Goal: Book appointment/travel/reservation

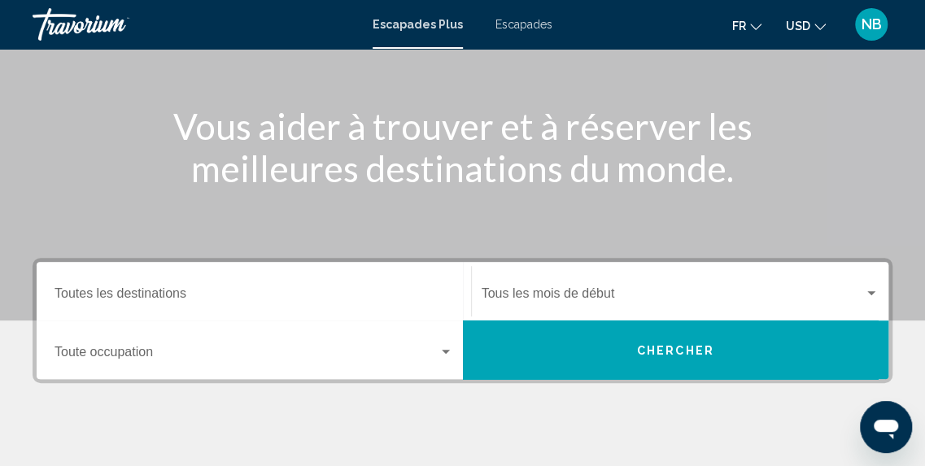
scroll to position [184, 0]
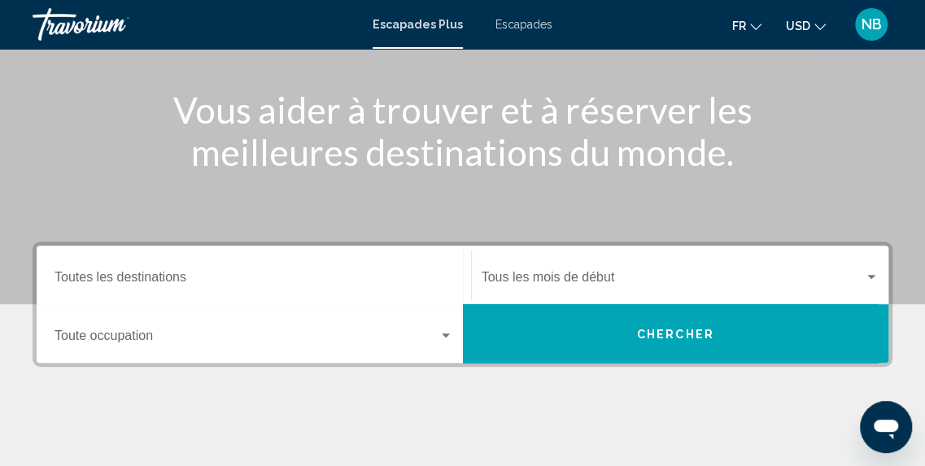
click at [416, 340] on span "Widget de recherche" at bounding box center [246, 339] width 384 height 15
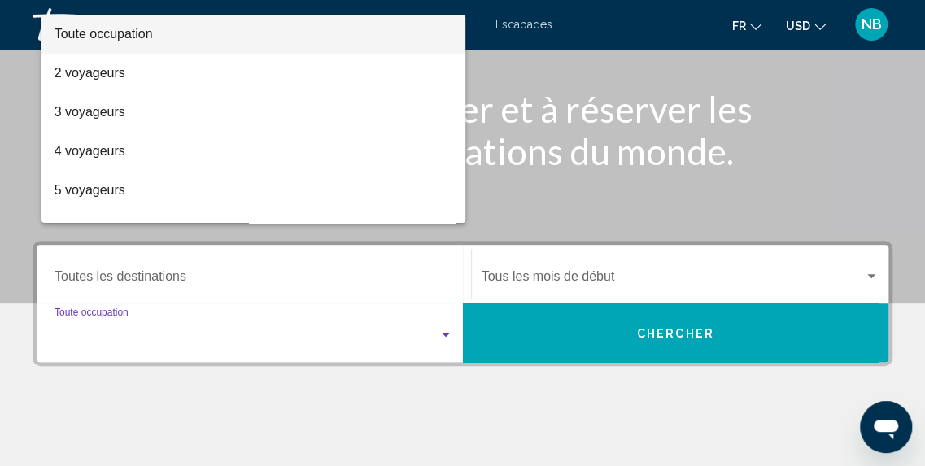
scroll to position [372, 0]
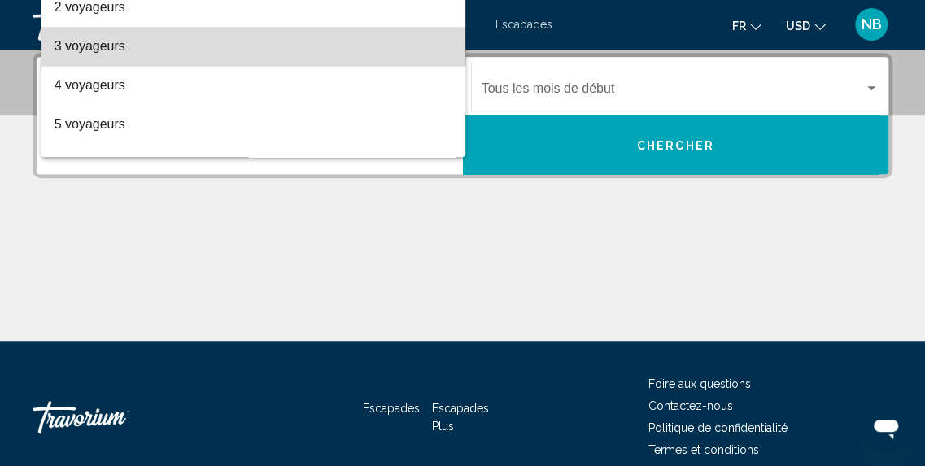
click at [286, 54] on span "3 voyageurs" at bounding box center [253, 46] width 398 height 39
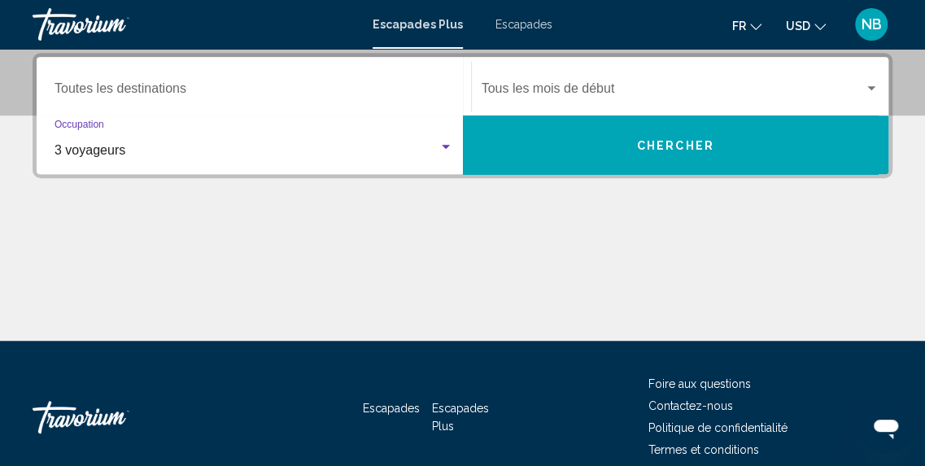
click at [545, 97] on span "Widget de recherche" at bounding box center [672, 92] width 383 height 15
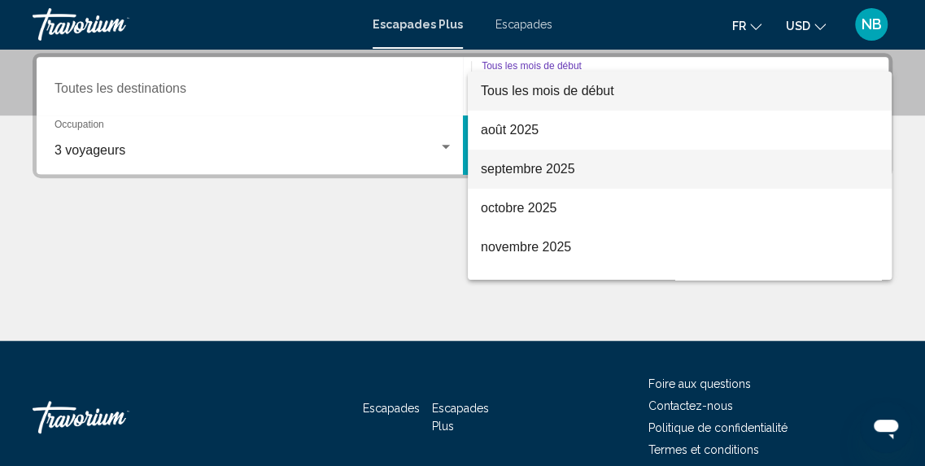
click at [592, 158] on span "septembre 2025" at bounding box center [680, 169] width 398 height 39
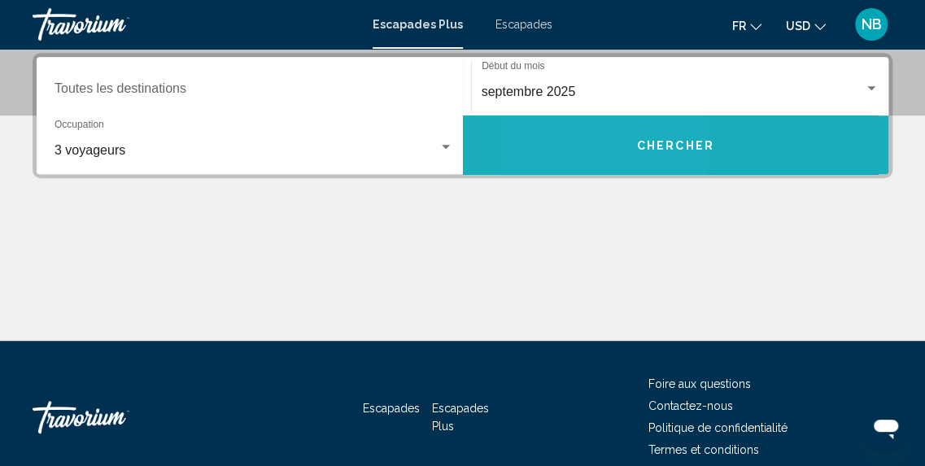
click at [592, 158] on button "Chercher" at bounding box center [676, 144] width 426 height 59
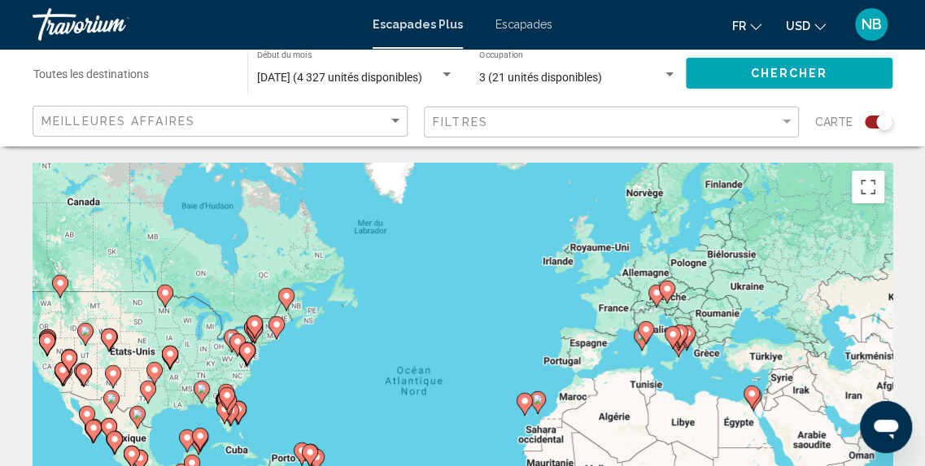
click at [879, 124] on div "Widget de recherche" at bounding box center [884, 122] width 16 height 16
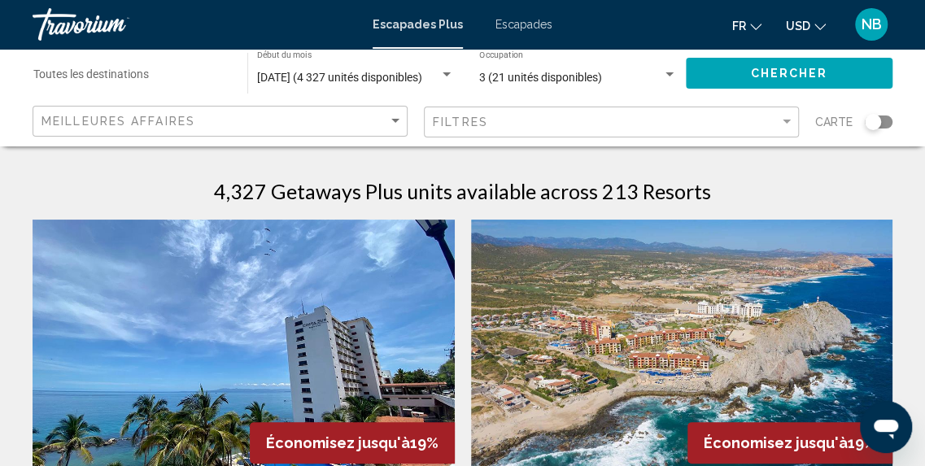
click at [177, 76] on input "Destination Toutes les destinations" at bounding box center [132, 78] width 198 height 13
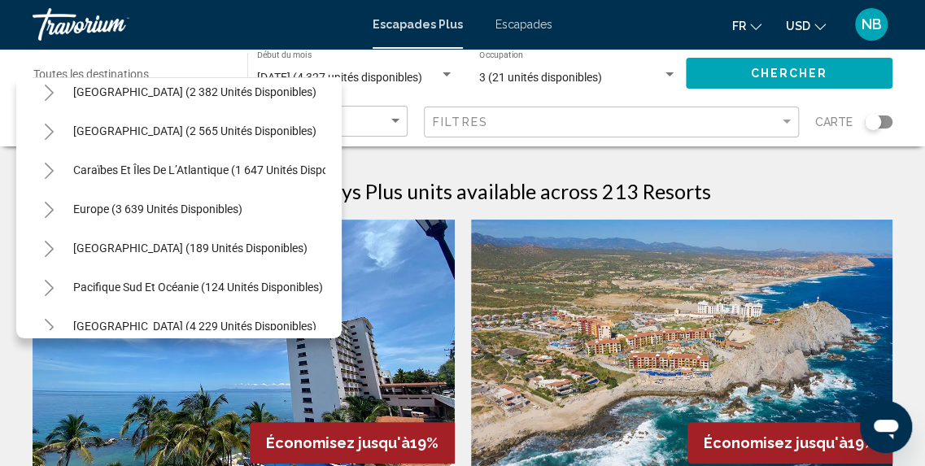
scroll to position [106, 0]
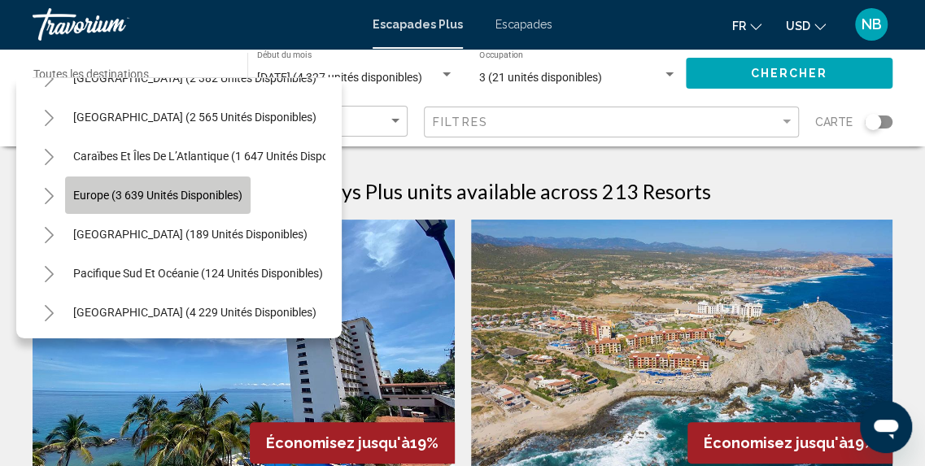
click at [228, 186] on button "Europe (3 639 unités disponibles)" at bounding box center [157, 194] width 185 height 37
type input "**********"
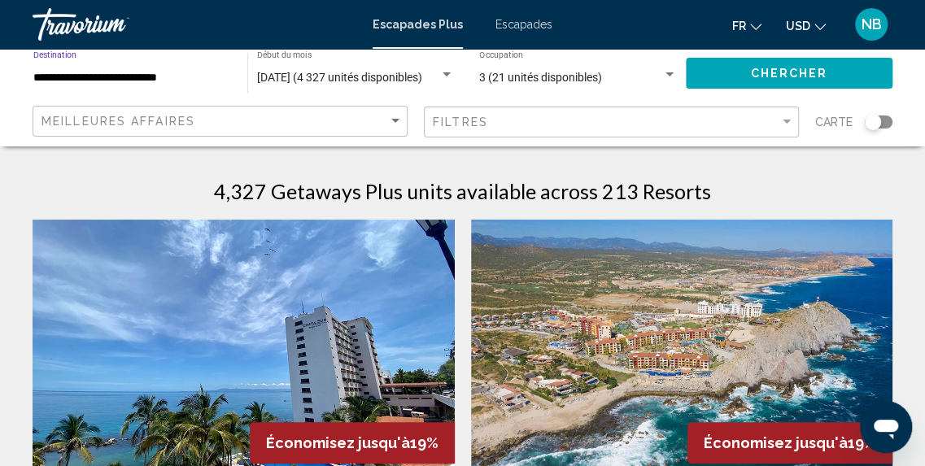
click at [728, 60] on button "Chercher" at bounding box center [789, 73] width 207 height 30
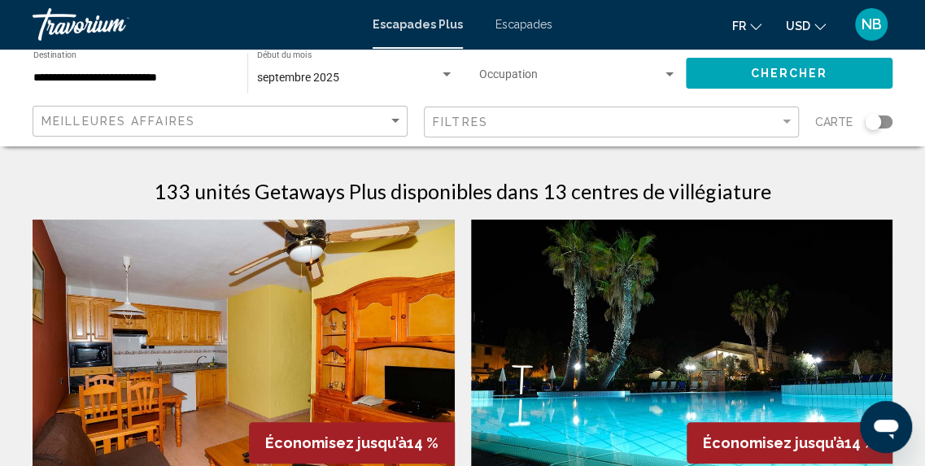
click at [812, 24] on button "USD USD ($) MXN (Mex$) CAD (Can$) GBP (£) EUR (€) AUD (A$) NZD (NZ$) CNY (CN¥)" at bounding box center [806, 26] width 40 height 24
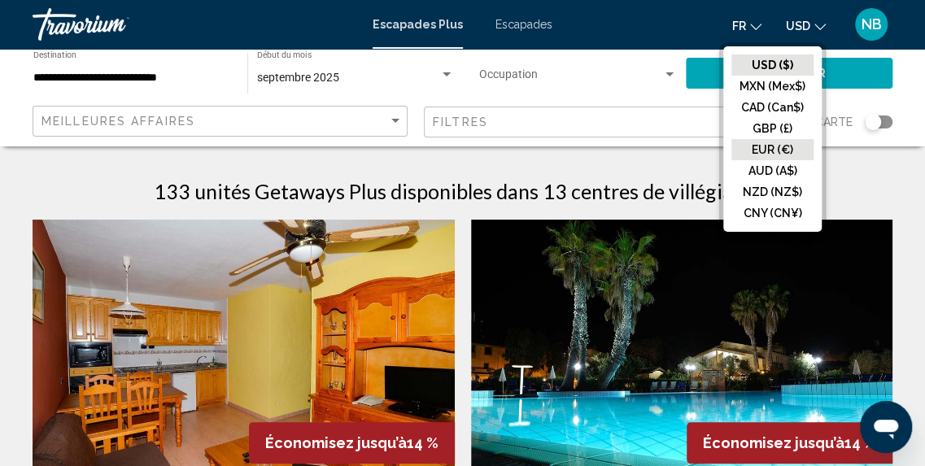
click at [800, 149] on button "EUR (€)" at bounding box center [772, 149] width 82 height 21
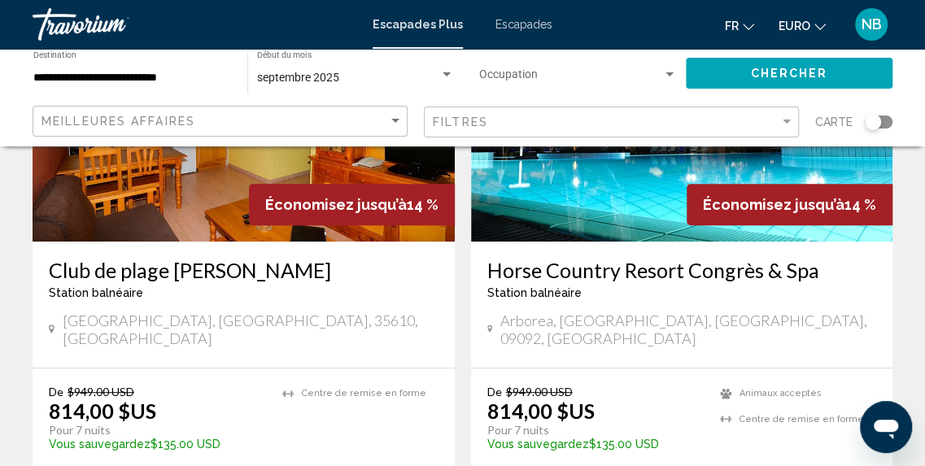
scroll to position [45, 0]
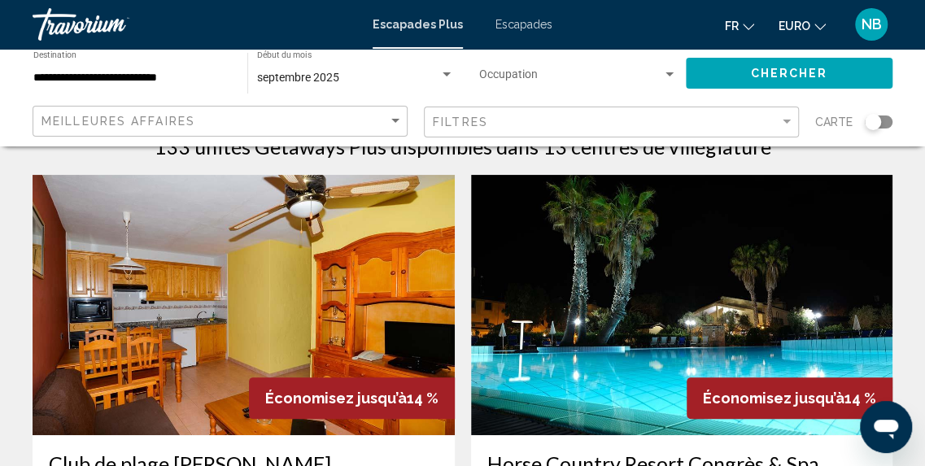
click at [862, 90] on div "Chercher" at bounding box center [797, 73] width 223 height 49
click at [853, 76] on button "Chercher" at bounding box center [789, 73] width 207 height 30
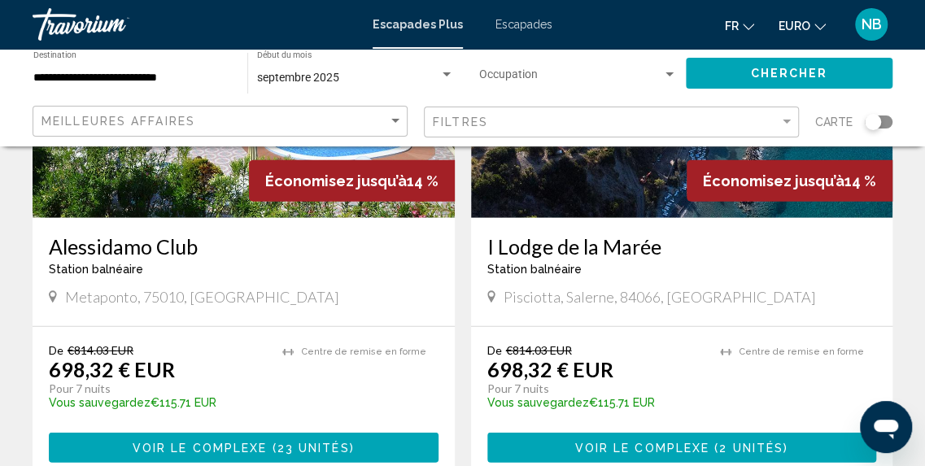
scroll to position [1903, 0]
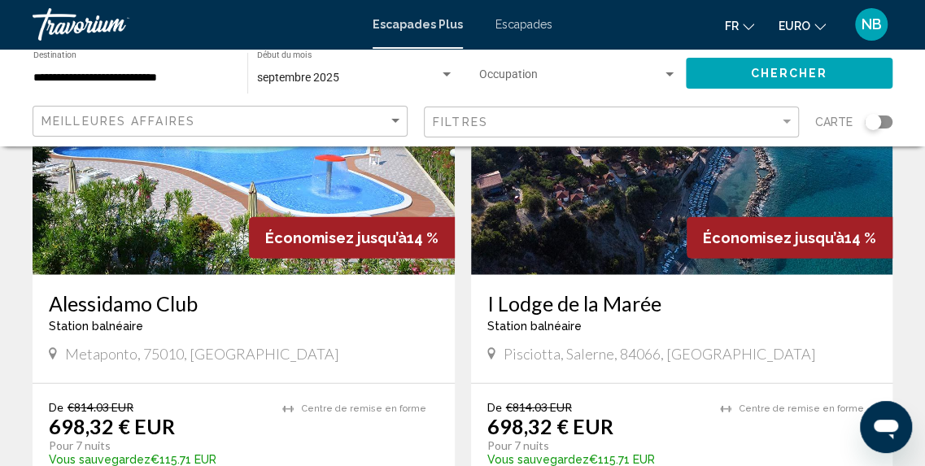
click at [355, 229] on span "Économisez jusqu’à" at bounding box center [336, 237] width 142 height 17
click at [161, 275] on div "[GEOGRAPHIC_DATA] balnéaire - Ceci est une station d'adultes seulement Metapont…" at bounding box center [244, 329] width 422 height 108
click at [159, 291] on h3 "Alessidamo Club" at bounding box center [244, 303] width 390 height 24
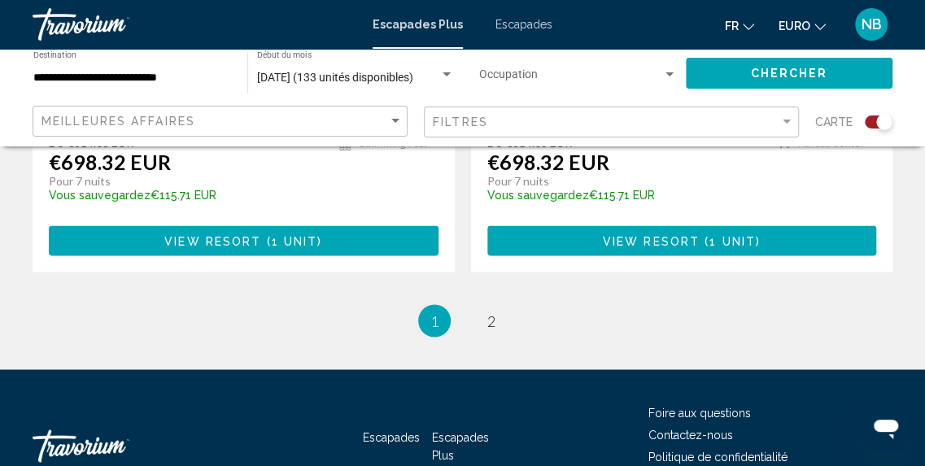
scroll to position [3843, 0]
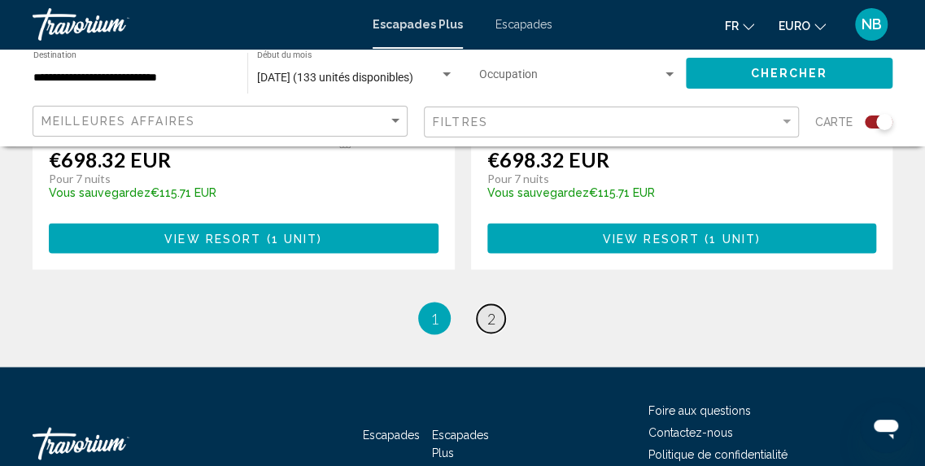
click at [492, 309] on span "2" at bounding box center [491, 318] width 8 height 18
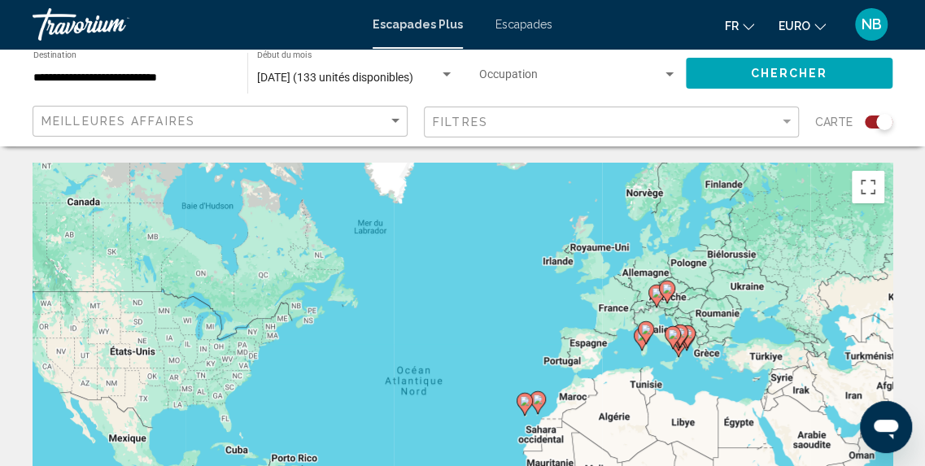
click at [534, 30] on span "Escapades" at bounding box center [523, 24] width 57 height 13
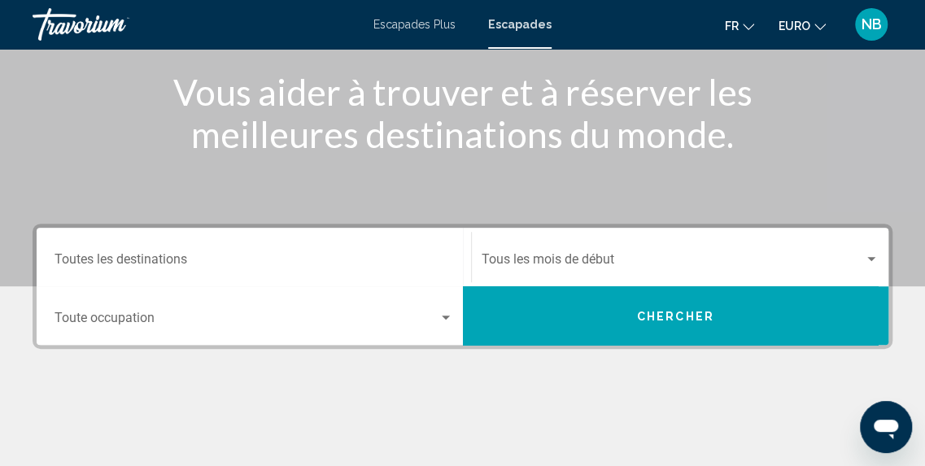
scroll to position [249, 0]
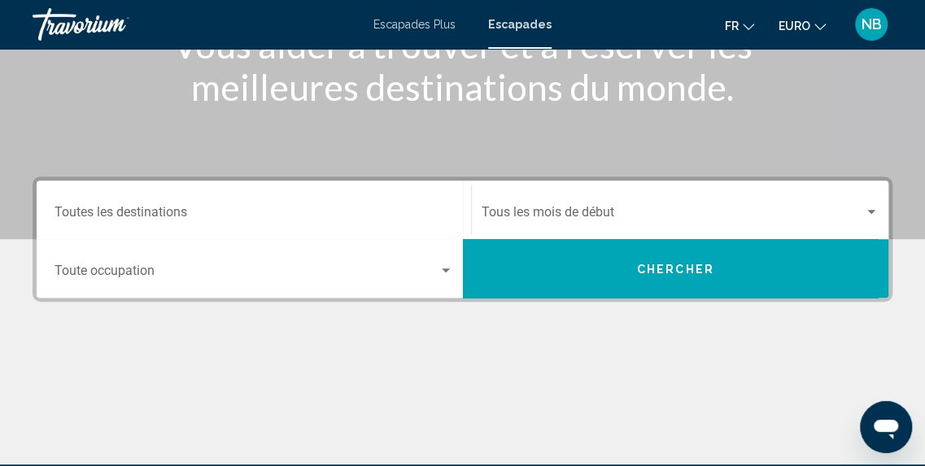
click at [343, 194] on div "Destination Toutes les destinations" at bounding box center [253, 210] width 398 height 51
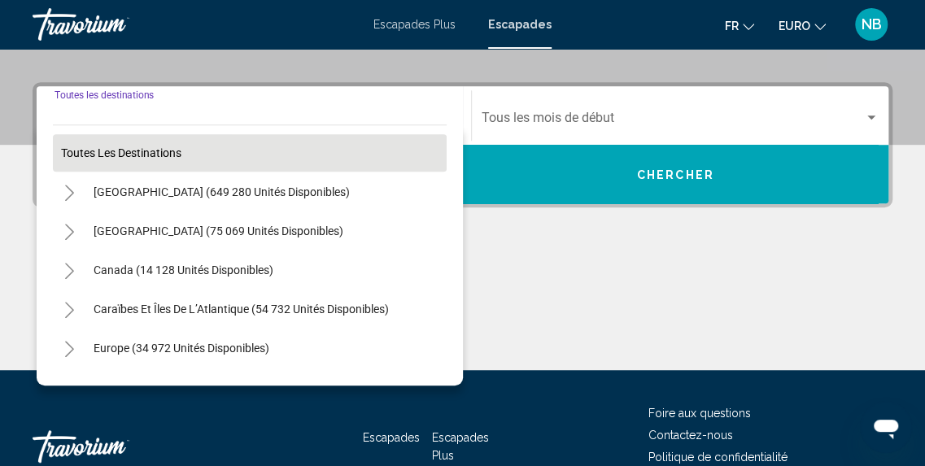
scroll to position [372, 0]
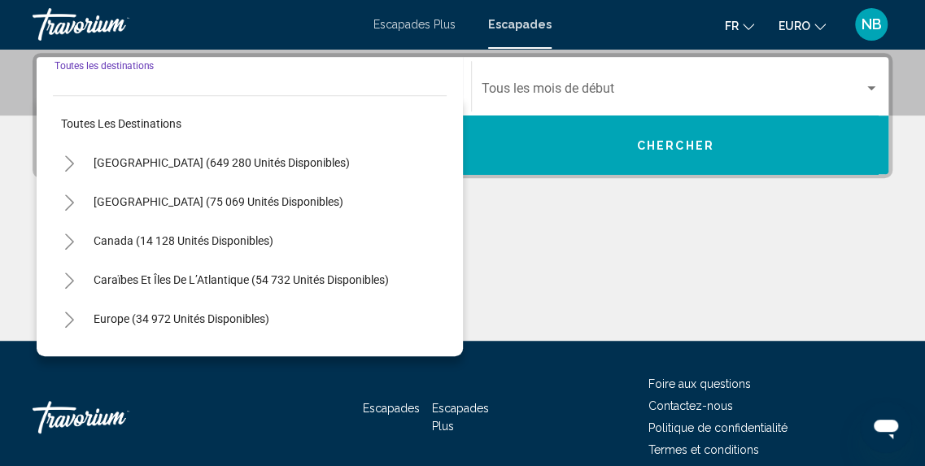
click at [119, 324] on button "Europe (34 972 unités disponibles)" at bounding box center [181, 318] width 192 height 37
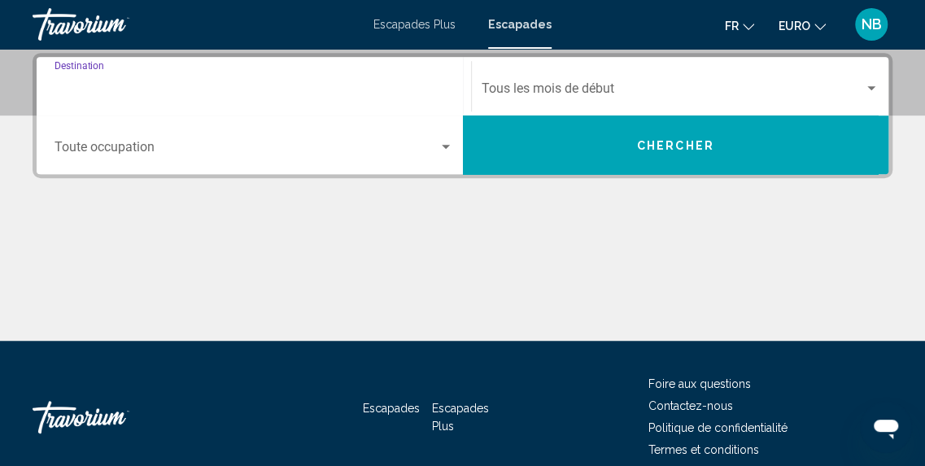
type input "**********"
click at [429, 144] on span "Widget de recherche" at bounding box center [246, 150] width 384 height 15
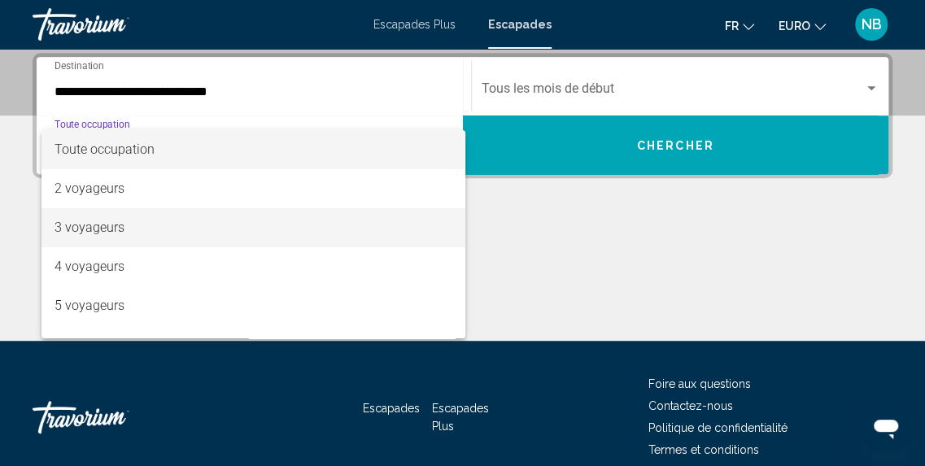
click at [323, 237] on span "3 voyageurs" at bounding box center [253, 227] width 398 height 39
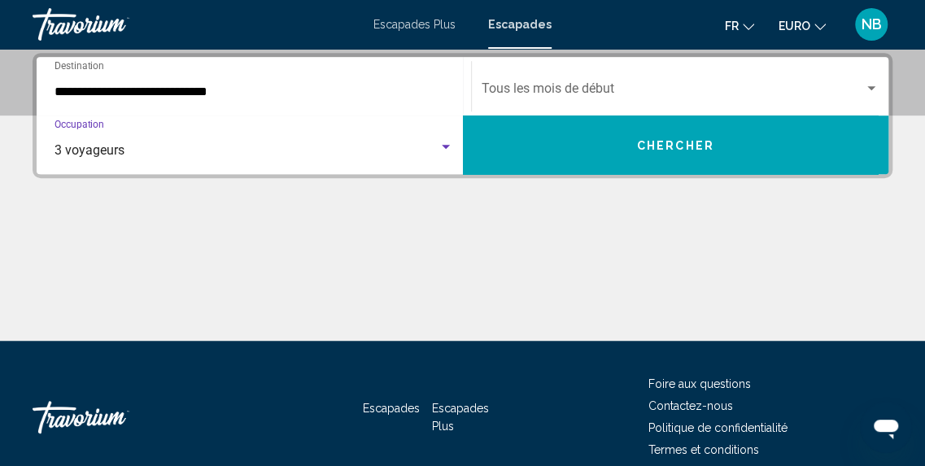
click at [409, 237] on div "Contenu principal" at bounding box center [463, 280] width 860 height 122
click at [578, 82] on div "Start Month Tous les mois de début" at bounding box center [680, 86] width 398 height 51
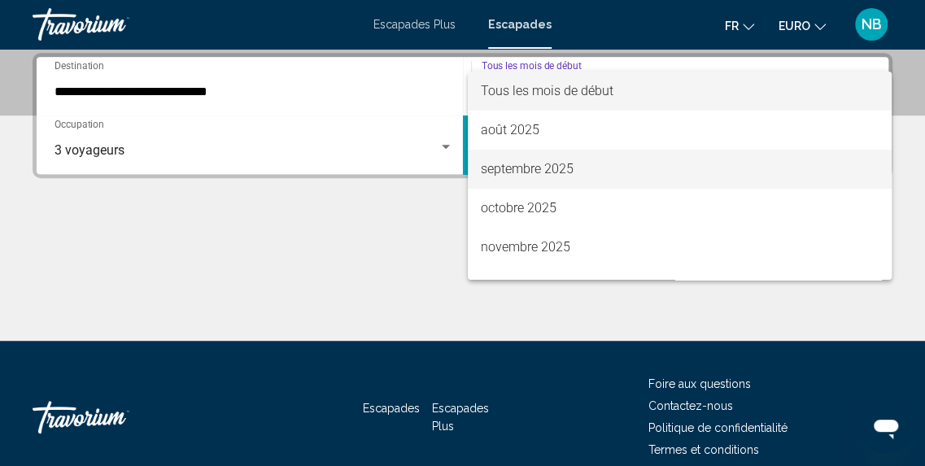
click at [578, 172] on span "septembre 2025" at bounding box center [680, 169] width 398 height 39
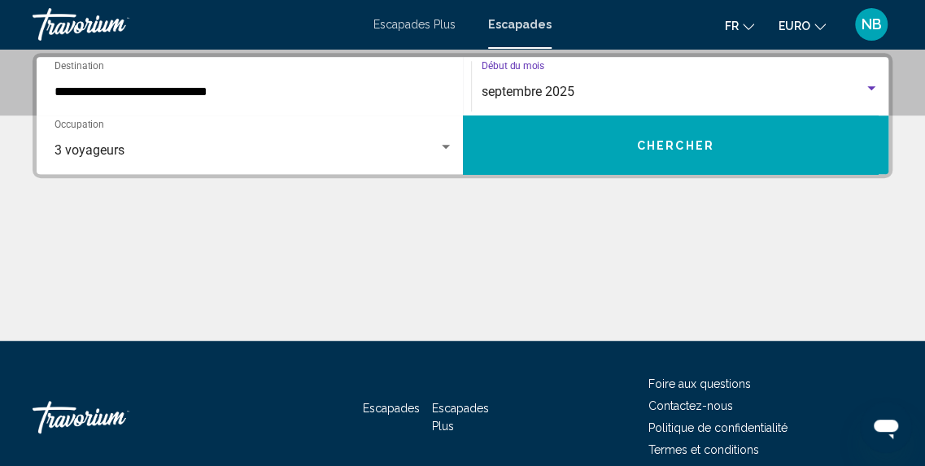
click at [578, 172] on button "Chercher" at bounding box center [676, 144] width 426 height 59
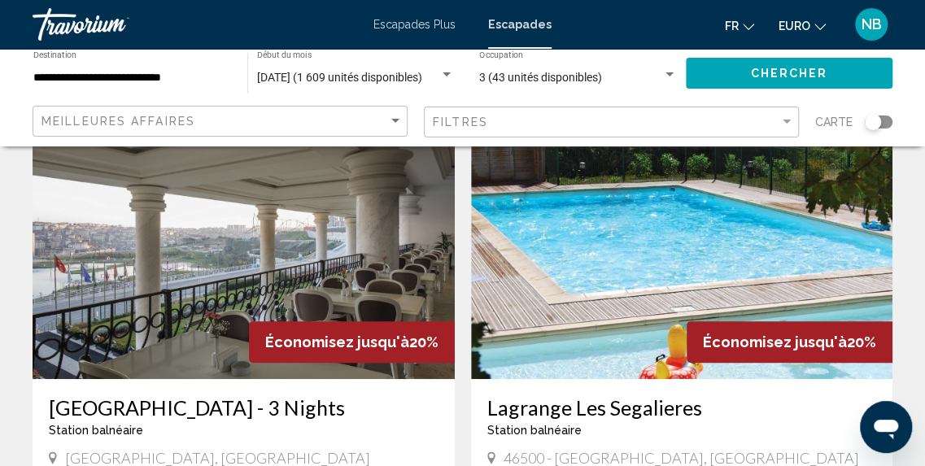
scroll to position [63, 0]
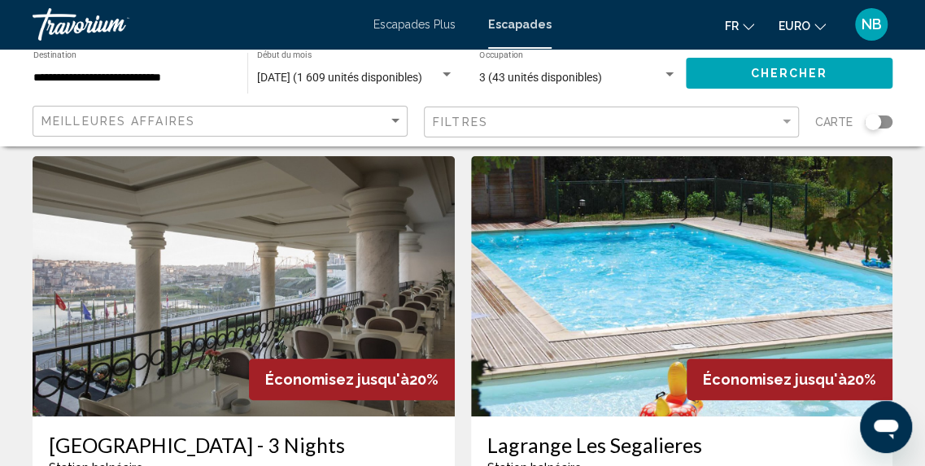
click at [335, 110] on div "Meilleures affaires" at bounding box center [221, 122] width 361 height 30
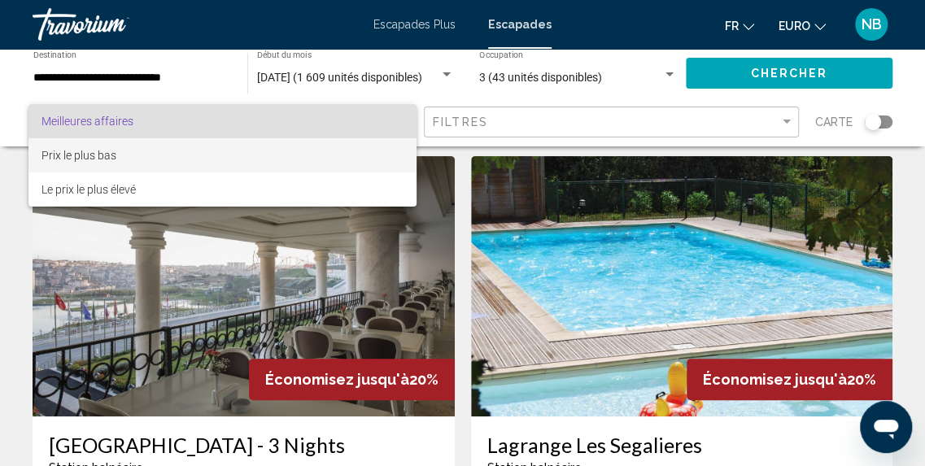
click at [317, 164] on span "Prix le plus bas" at bounding box center [222, 155] width 362 height 34
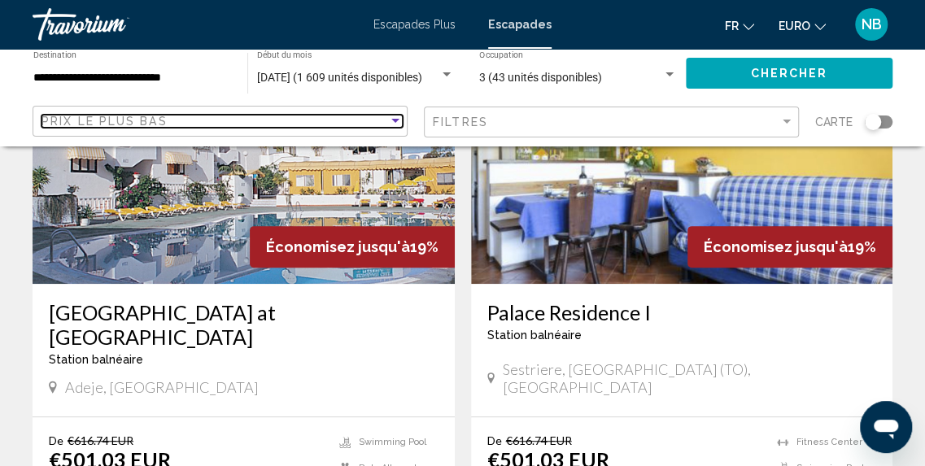
scroll to position [2970, 0]
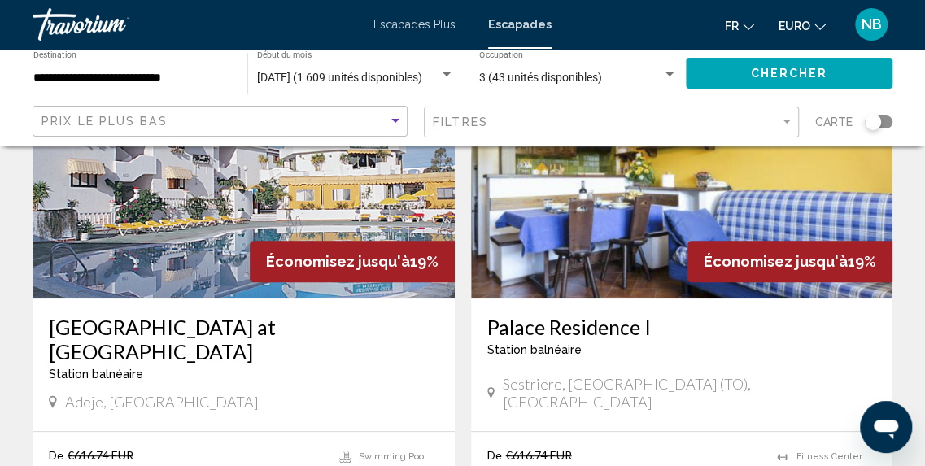
click at [839, 241] on div "Économisez jusqu'à 19%" at bounding box center [789, 261] width 205 height 41
click at [825, 186] on img "Contenu principal" at bounding box center [682, 168] width 422 height 260
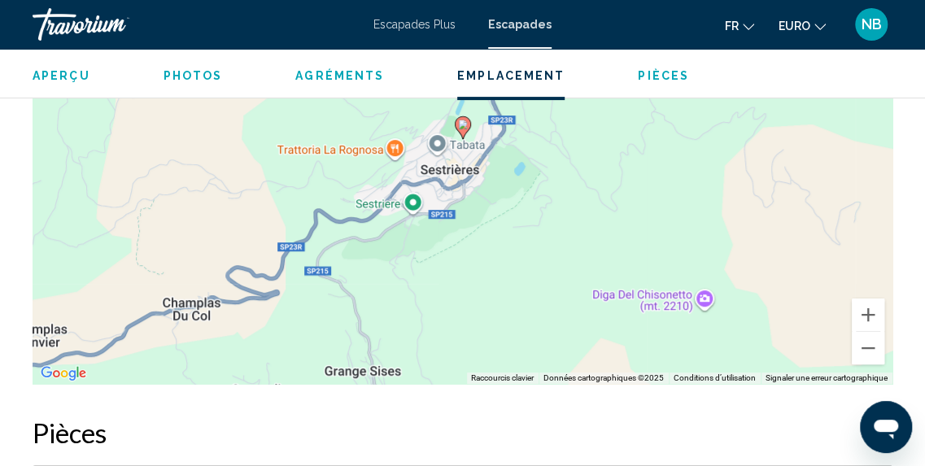
scroll to position [3338, 0]
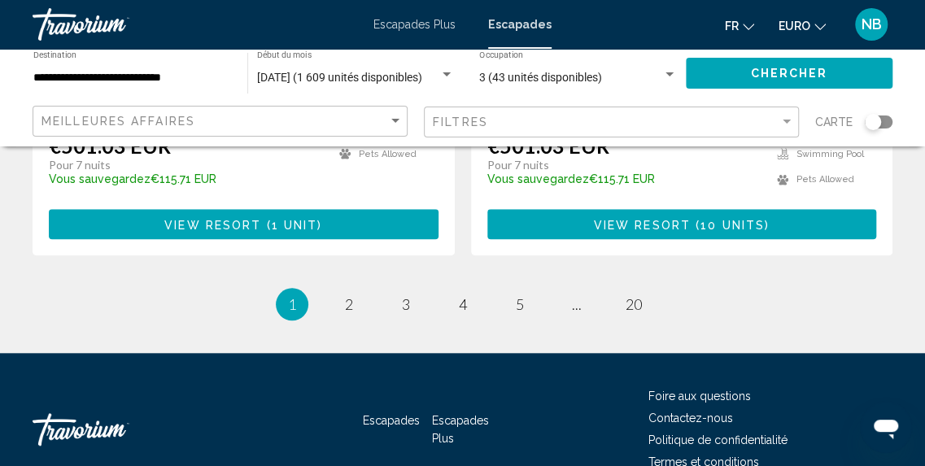
scroll to position [3336, 0]
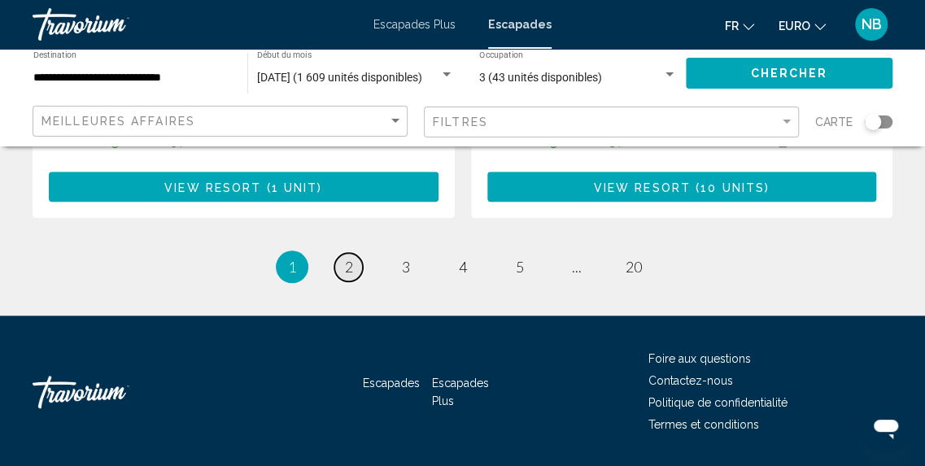
click at [342, 253] on link "page 2" at bounding box center [348, 267] width 28 height 28
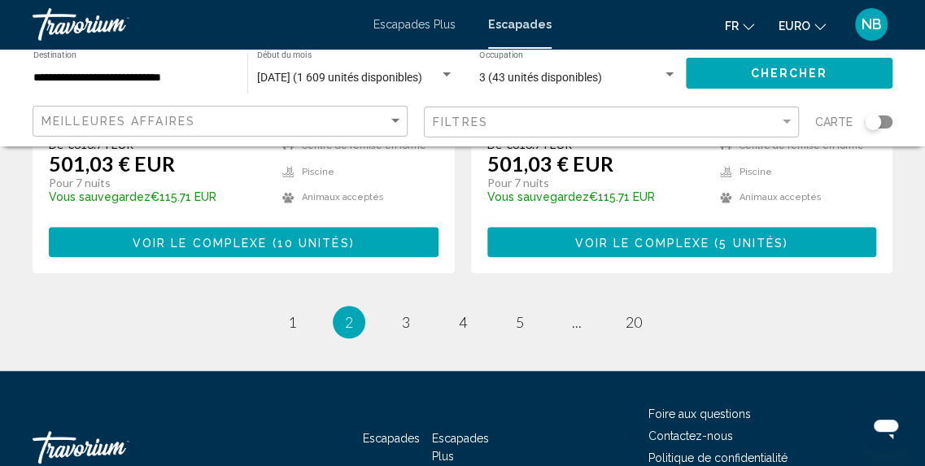
scroll to position [3294, 0]
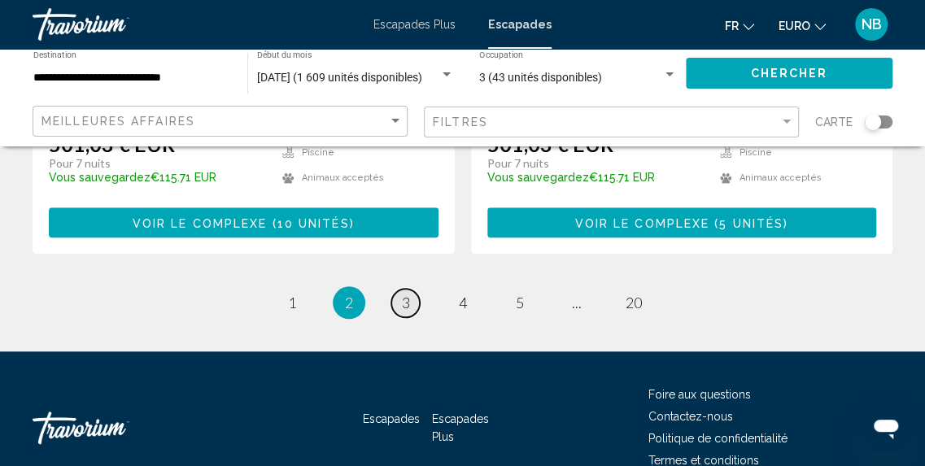
click at [398, 289] on link "page 3" at bounding box center [405, 303] width 28 height 28
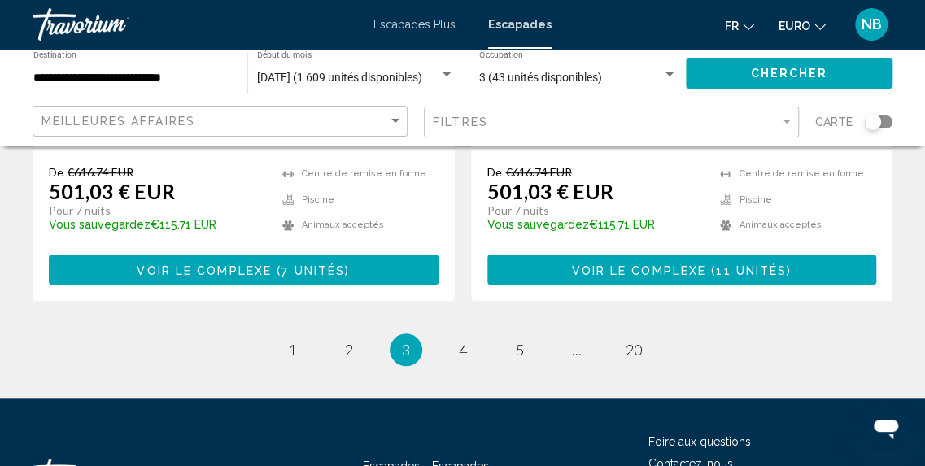
scroll to position [3294, 0]
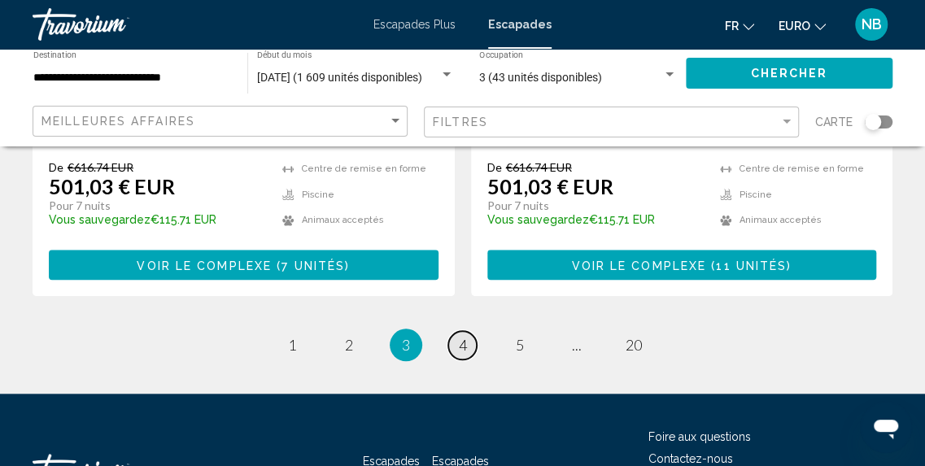
click at [468, 331] on link "page 4" at bounding box center [462, 345] width 28 height 28
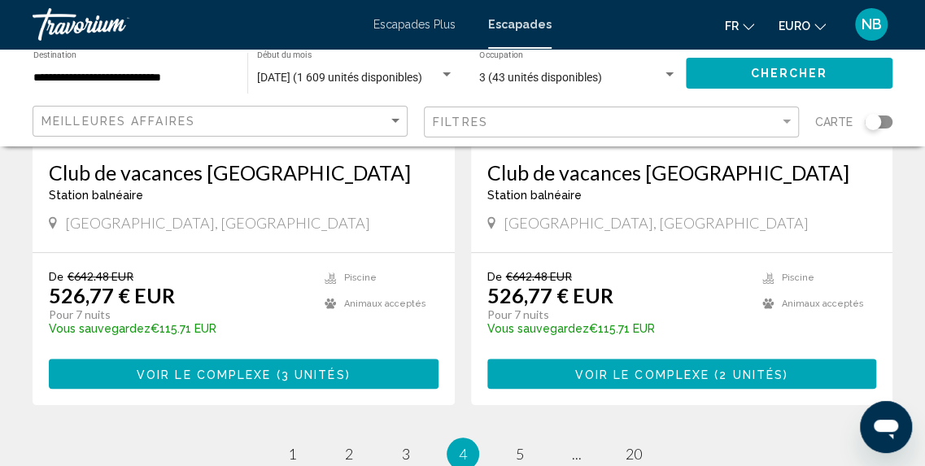
scroll to position [3227, 0]
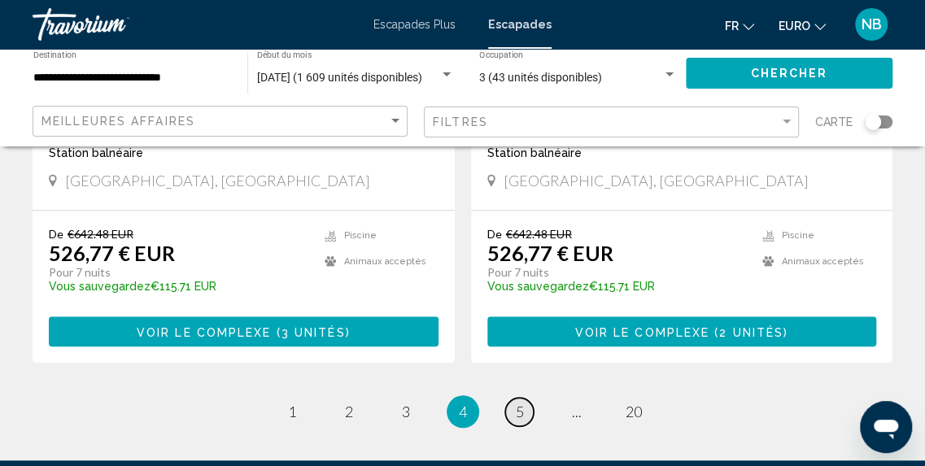
click at [520, 403] on span "5" at bounding box center [520, 412] width 8 height 18
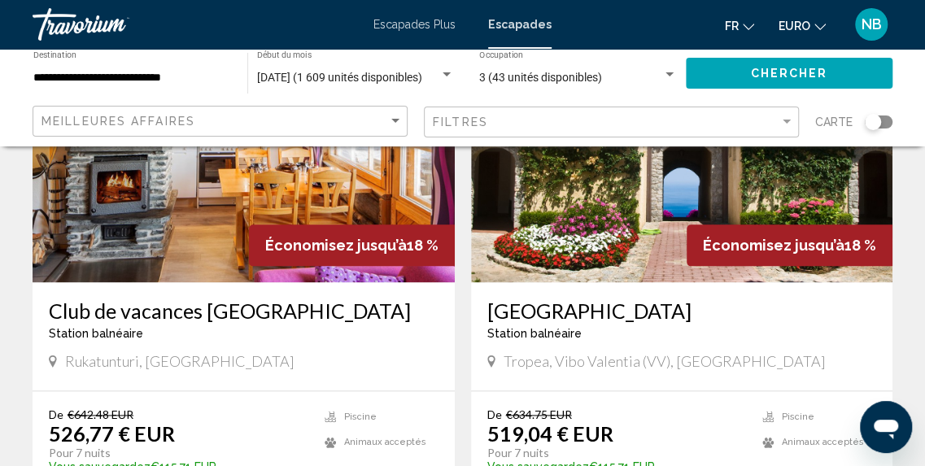
scroll to position [760, 0]
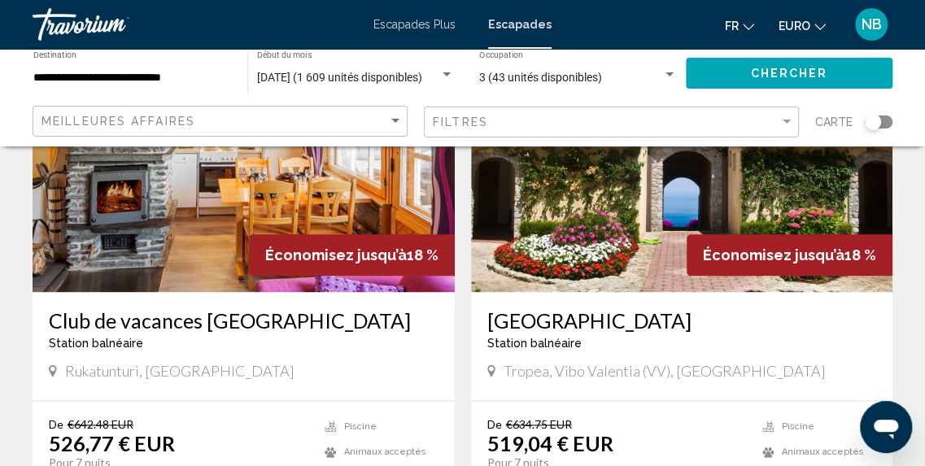
click at [853, 189] on img "Contenu principal" at bounding box center [682, 162] width 422 height 260
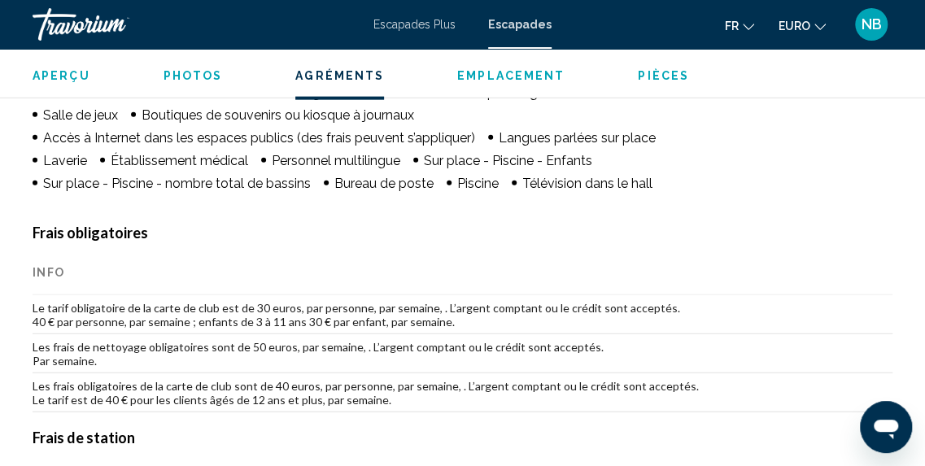
scroll to position [1710, 0]
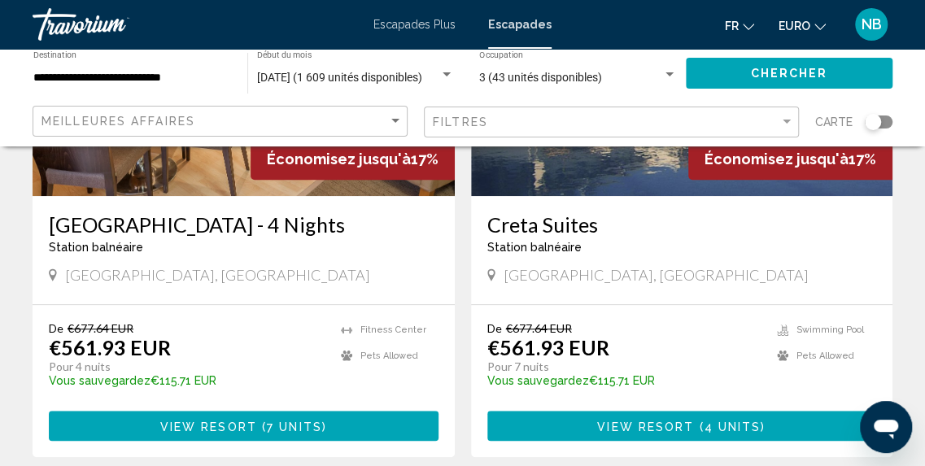
scroll to position [3270, 0]
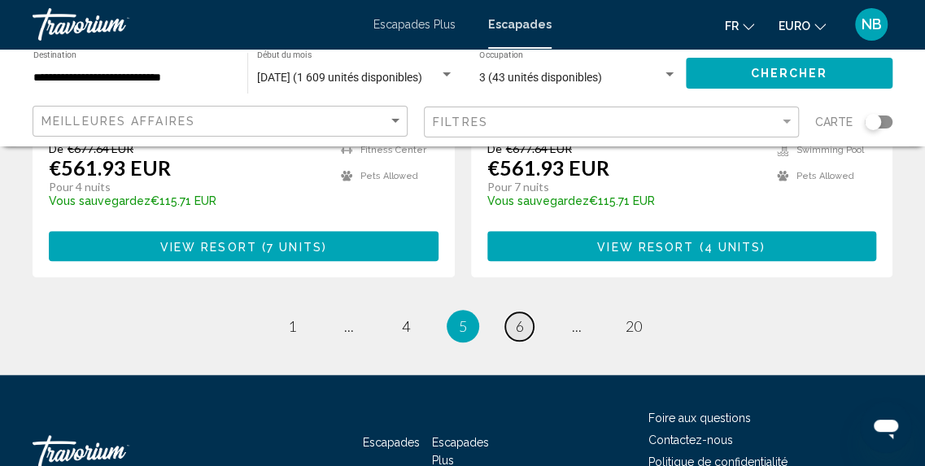
click at [523, 317] on span "6" at bounding box center [520, 326] width 8 height 18
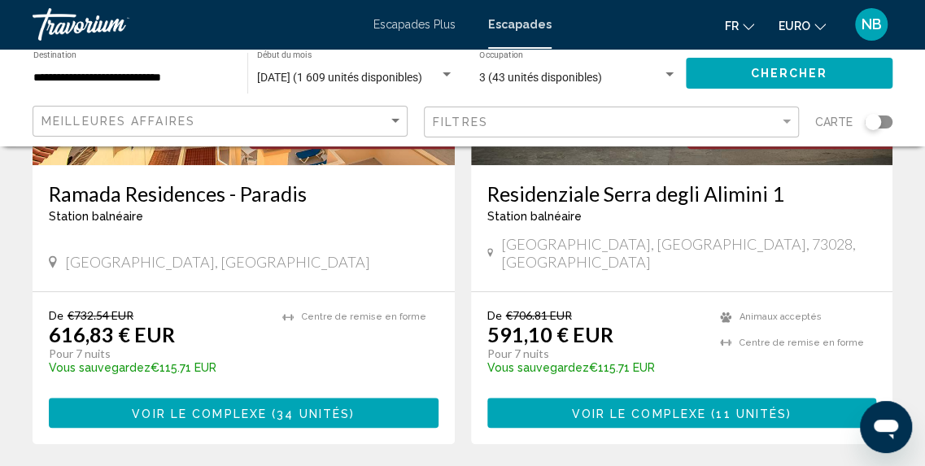
scroll to position [3204, 0]
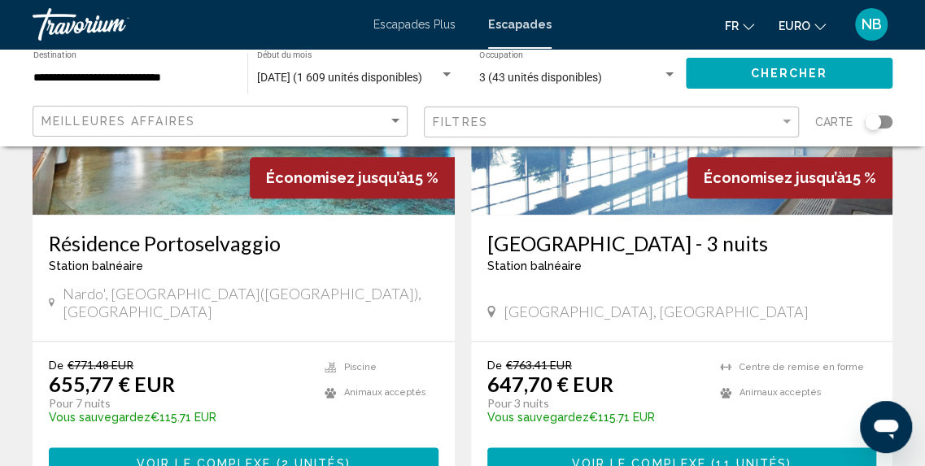
scroll to position [475, 0]
